Goal: Task Accomplishment & Management: Complete application form

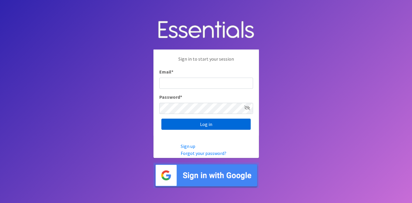
type input "deb@villagediaperbank.org"
click at [222, 125] on input "Log in" at bounding box center [205, 124] width 89 height 11
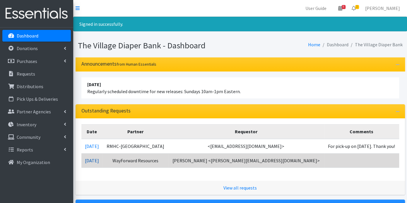
click at [99, 160] on link "[DATE]" at bounding box center [92, 161] width 14 height 6
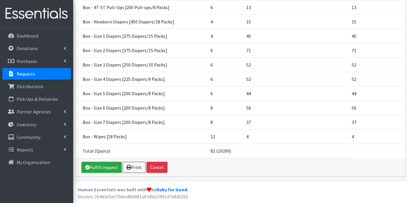
scroll to position [133, 0]
click at [105, 166] on link "Fulfill request" at bounding box center [101, 167] width 40 height 11
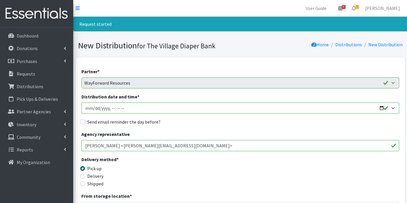
click at [94, 107] on input "Distribution date and time *" at bounding box center [240, 107] width 318 height 11
click at [112, 107] on input "Distribution date and time *" at bounding box center [240, 107] width 318 height 11
type input "2025-09-12T10:00"
click at [82, 122] on input "Send email reminder the day before?" at bounding box center [82, 121] width 5 height 5
checkbox input "true"
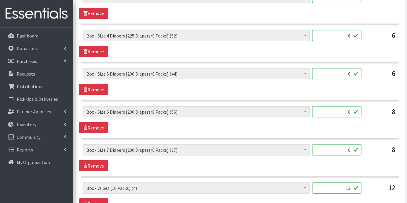
scroll to position [605, 0]
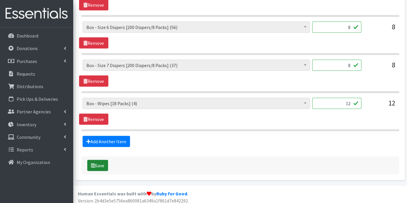
click at [102, 162] on button "Save" at bounding box center [97, 165] width 21 height 11
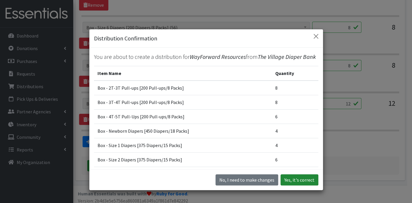
click at [302, 179] on button "Yes, it's correct" at bounding box center [299, 179] width 38 height 11
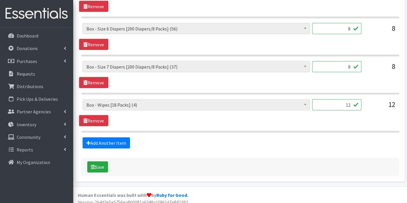
scroll to position [612, 0]
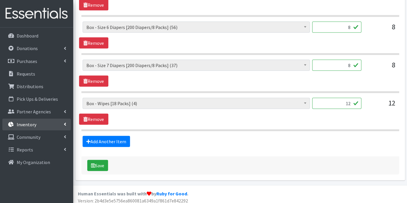
click at [37, 122] on link "Inventory" at bounding box center [36, 125] width 69 height 12
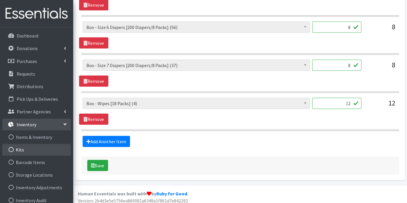
click at [31, 146] on link "Kits" at bounding box center [36, 150] width 69 height 12
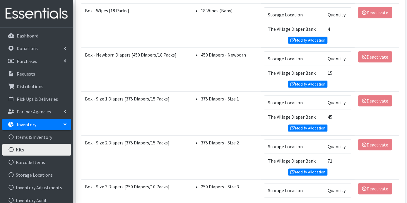
scroll to position [227, 0]
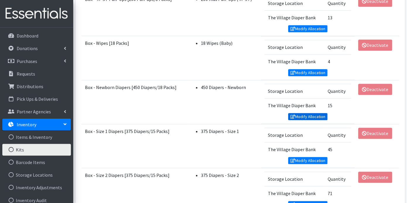
click at [315, 113] on link "Modify Allocation" at bounding box center [307, 116] width 39 height 7
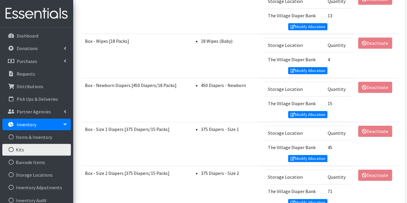
scroll to position [220, 0]
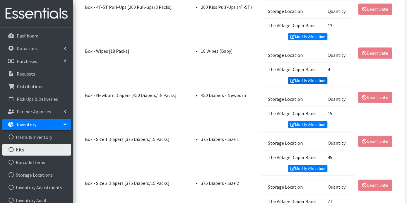
click at [319, 77] on link "Modify Allocation" at bounding box center [307, 80] width 39 height 7
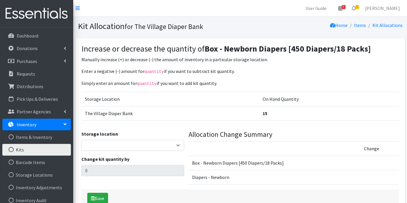
click at [28, 122] on p "Inventory" at bounding box center [27, 125] width 20 height 6
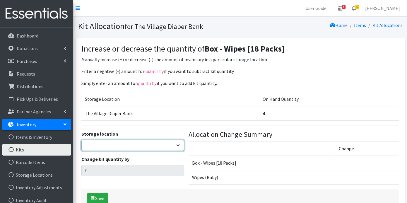
click at [174, 143] on select "The Village Diaper Bank" at bounding box center [132, 145] width 103 height 11
select select "353"
click at [81, 140] on select "The Village Diaper Bank" at bounding box center [132, 145] width 103 height 11
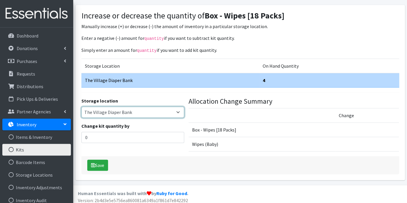
scroll to position [35, 0]
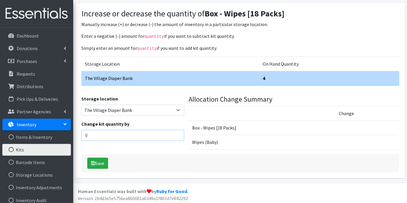
click at [106, 131] on input "0" at bounding box center [132, 135] width 103 height 11
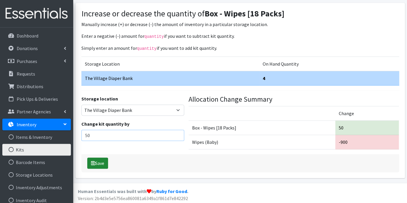
type input "50"
click at [101, 160] on button "Save" at bounding box center [97, 163] width 21 height 11
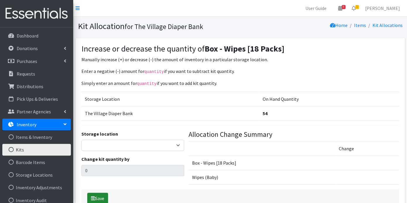
click at [102, 195] on button "Save" at bounding box center [97, 198] width 21 height 11
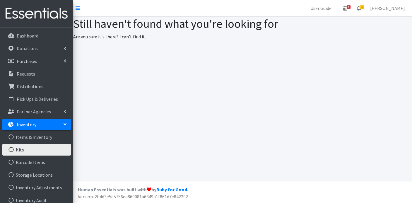
click at [46, 123] on link "Inventory" at bounding box center [36, 125] width 69 height 12
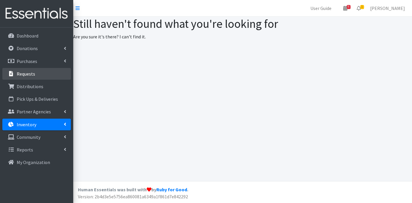
click at [34, 73] on link "Requests" at bounding box center [36, 74] width 69 height 12
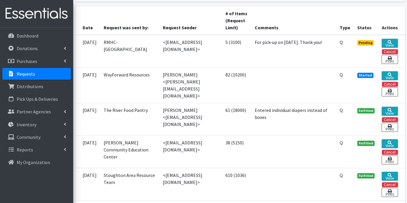
scroll to position [97, 0]
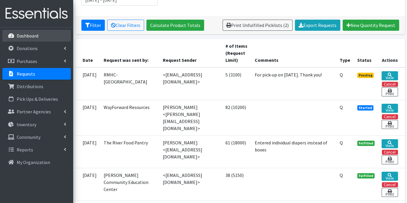
click at [39, 35] on link "Dashboard" at bounding box center [36, 36] width 69 height 12
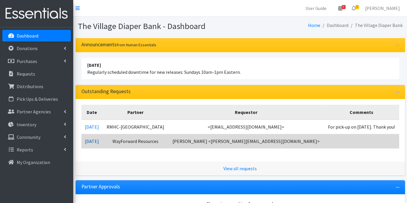
click at [99, 141] on link "[DATE]" at bounding box center [92, 141] width 14 height 6
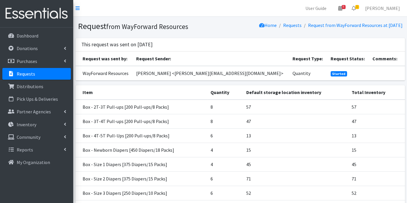
scroll to position [133, 0]
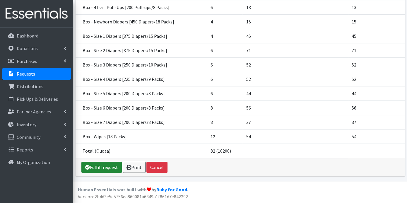
click at [110, 167] on link "Fulfill request" at bounding box center [101, 167] width 40 height 11
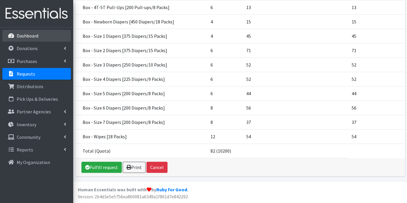
click at [30, 35] on p "Dashboard" at bounding box center [28, 36] width 22 height 6
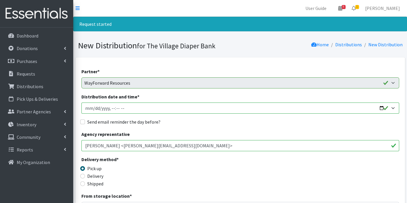
click at [94, 109] on input "Distribution date and time *" at bounding box center [240, 107] width 318 height 11
click at [111, 107] on input "Distribution date and time *" at bounding box center [240, 107] width 318 height 11
type input "2025-09-12T10:00"
click at [82, 122] on input "Send email reminder the day before?" at bounding box center [82, 121] width 5 height 5
checkbox input "true"
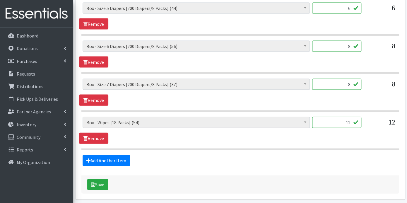
scroll to position [605, 0]
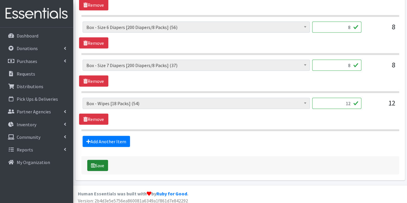
click at [100, 160] on button "Save" at bounding box center [97, 165] width 21 height 11
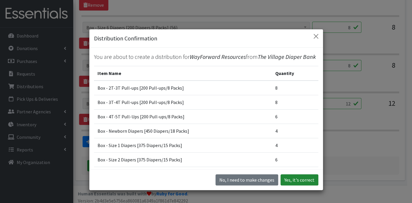
click at [291, 179] on button "Yes, it's correct" at bounding box center [299, 179] width 38 height 11
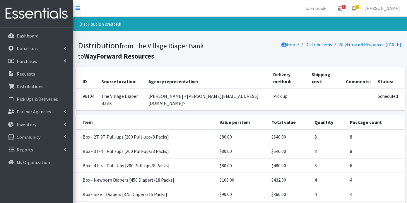
scroll to position [142, 0]
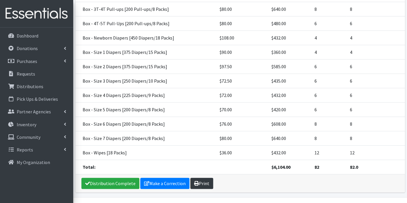
click at [201, 178] on link "Print" at bounding box center [201, 183] width 23 height 11
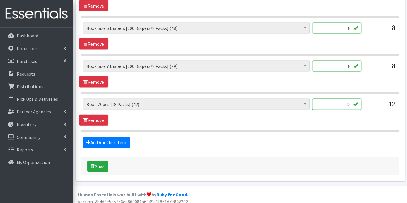
scroll to position [586, 0]
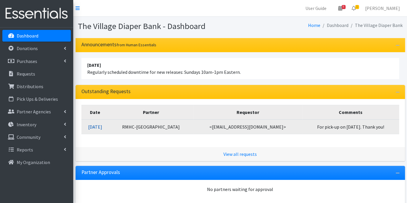
click at [102, 125] on link "[DATE]" at bounding box center [95, 127] width 14 height 6
click at [102, 125] on link "09/03/2025" at bounding box center [95, 127] width 14 height 6
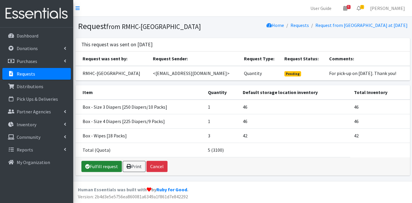
click at [110, 162] on link "Fulfill request" at bounding box center [101, 166] width 40 height 11
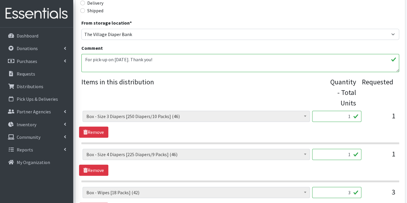
scroll to position [102, 0]
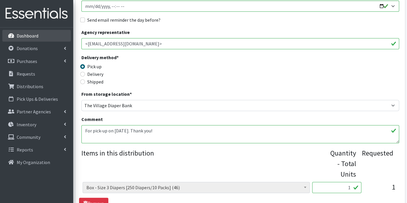
click at [23, 31] on link "Dashboard" at bounding box center [36, 36] width 69 height 12
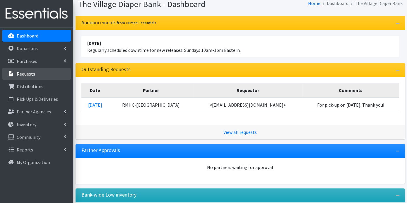
scroll to position [32, 0]
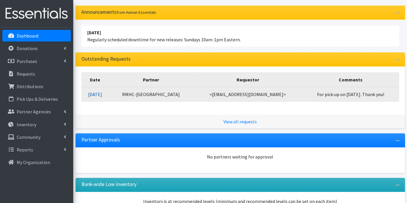
click at [102, 94] on link "09/03/2025" at bounding box center [95, 94] width 14 height 6
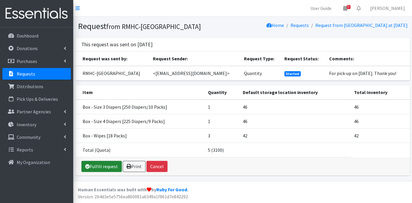
click at [114, 164] on link "Fulfill request" at bounding box center [101, 166] width 40 height 11
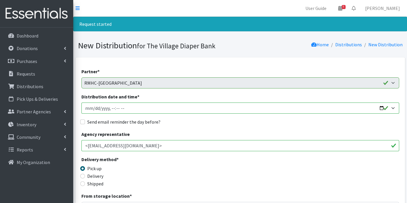
click at [94, 107] on input "Distribution date and time *" at bounding box center [240, 107] width 318 height 11
click at [110, 107] on input "Distribution date and time *" at bounding box center [240, 107] width 318 height 11
type input "[DATE]T23:59"
type input "[DATE]T23:00"
click at [111, 107] on input "Distribution date and time *" at bounding box center [240, 107] width 318 height 11
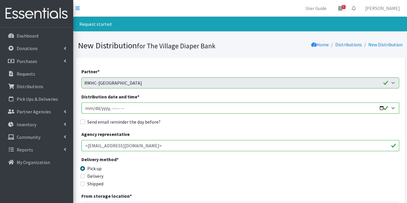
type input "[DATE]T21:00"
click at [82, 122] on input "Send email reminder the day before?" at bounding box center [82, 121] width 5 height 5
checkbox input "true"
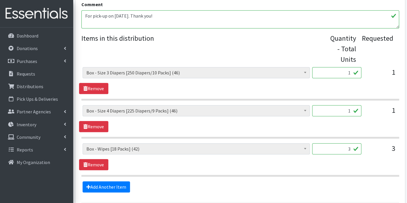
scroll to position [264, 0]
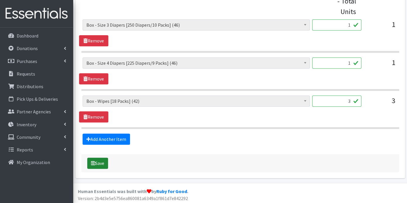
click at [99, 161] on button "Save" at bounding box center [97, 163] width 21 height 11
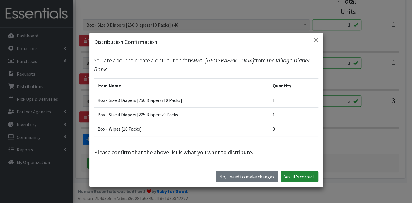
click at [300, 171] on button "Yes, it's correct" at bounding box center [299, 176] width 38 height 11
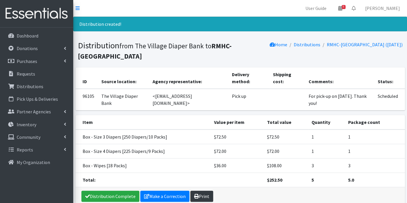
click at [199, 194] on link "Print" at bounding box center [201, 196] width 23 height 11
